Goal: Check status: Check status

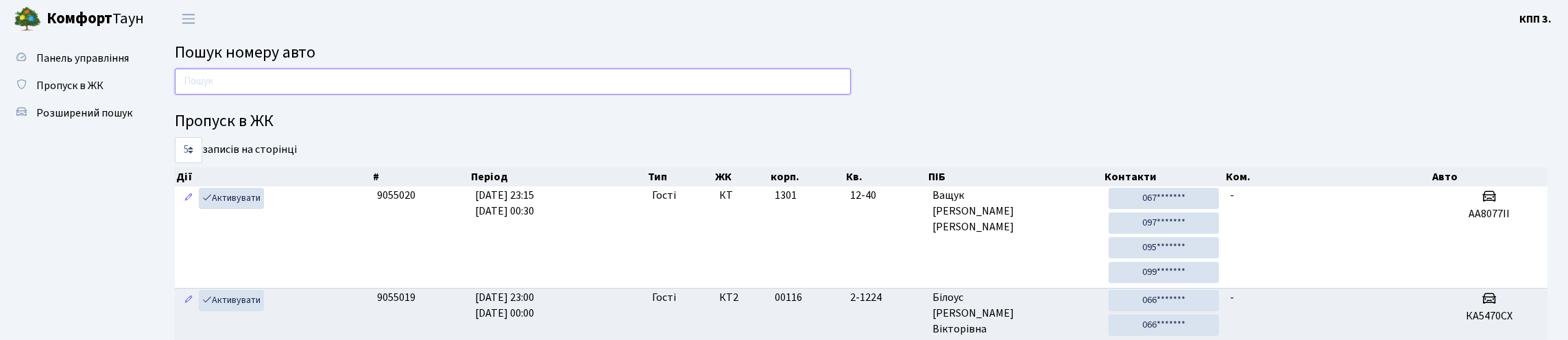
click at [285, 92] on input "text" at bounding box center [513, 82] width 676 height 26
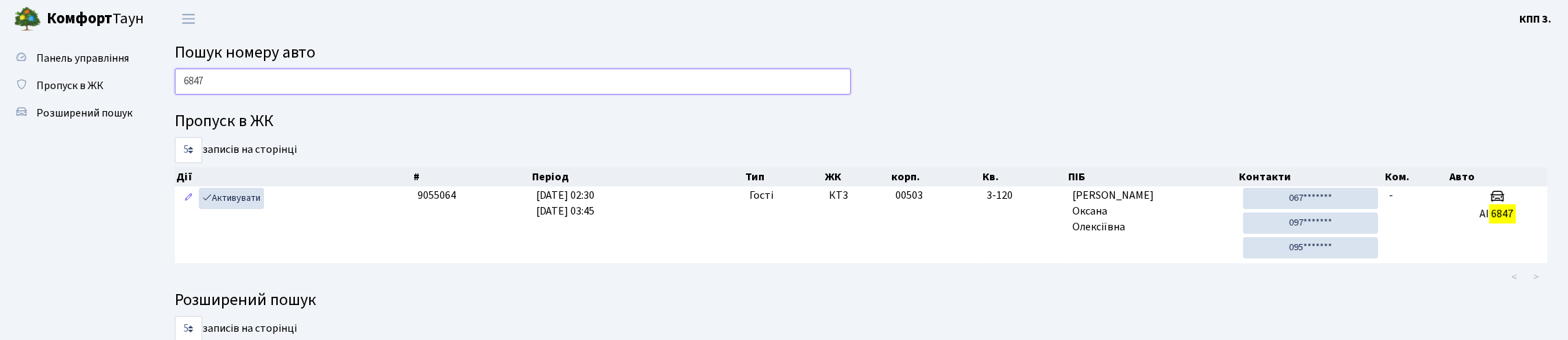
type input "6847"
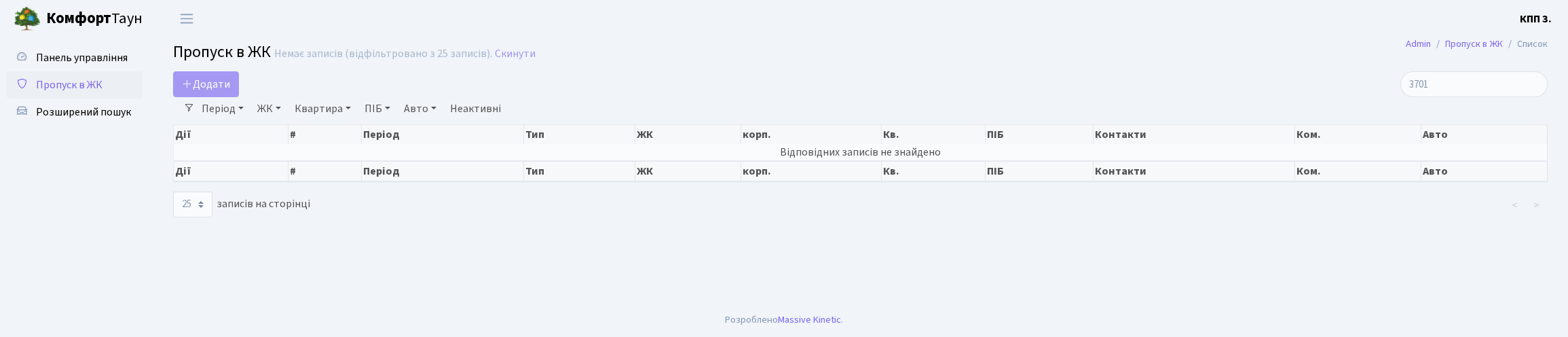
select select "25"
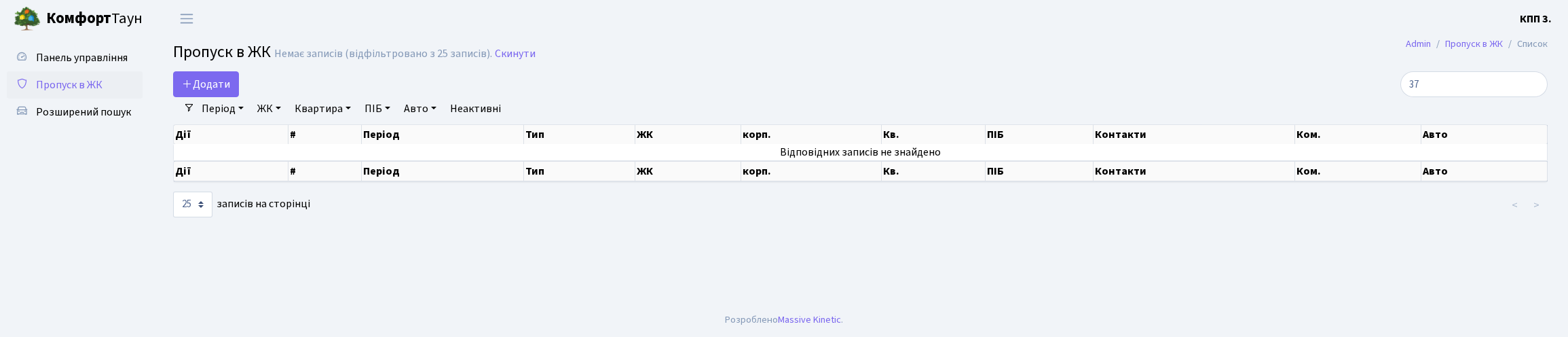
type input "3"
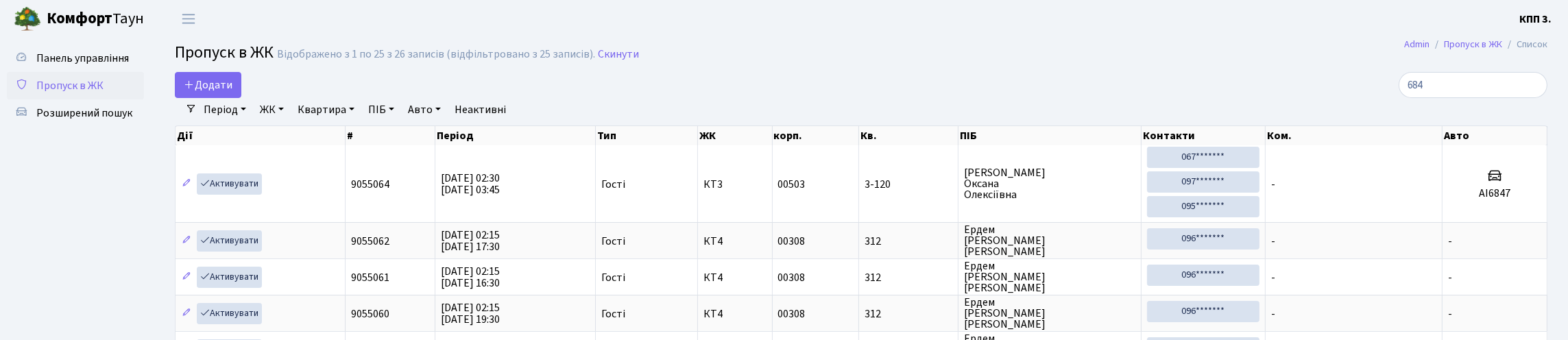
type input "6847"
